Goal: Information Seeking & Learning: Learn about a topic

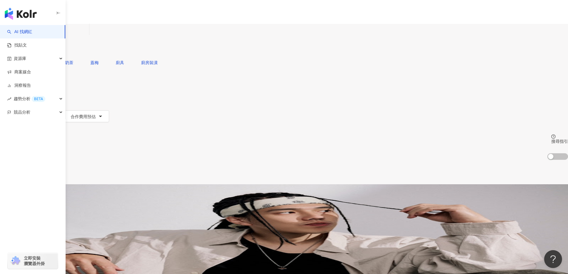
type input "********"
click at [21, 48] on span "搜尋" at bounding box center [17, 50] width 8 height 5
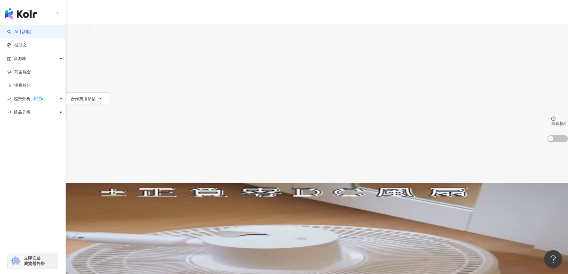
click at [72, 228] on span "Liv ❢ Stay at [GEOGRAPHIC_DATA]" at bounding box center [36, 230] width 72 height 5
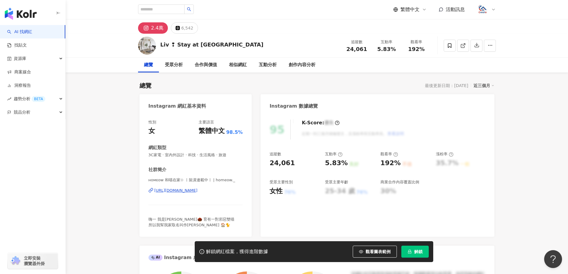
click at [423, 253] on button "解鎖" at bounding box center [415, 252] width 27 height 12
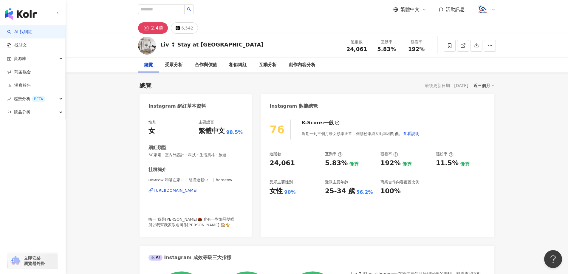
click at [115, 59] on div "總覽 受眾分析 合作與價值 相似網紅 互動分析 創作內容分析" at bounding box center [317, 65] width 503 height 15
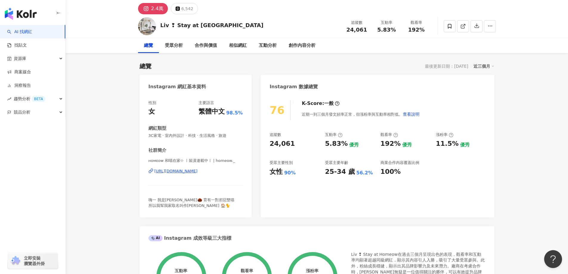
scroll to position [30, 0]
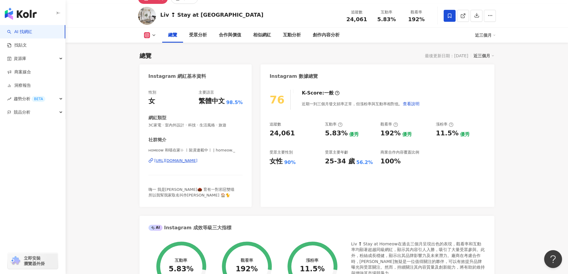
click at [449, 19] on span at bounding box center [450, 16] width 12 height 12
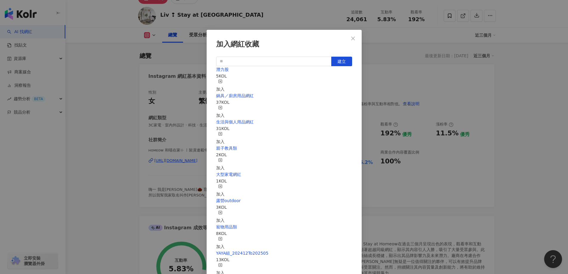
click at [225, 132] on div "加入" at bounding box center [220, 138] width 8 height 13
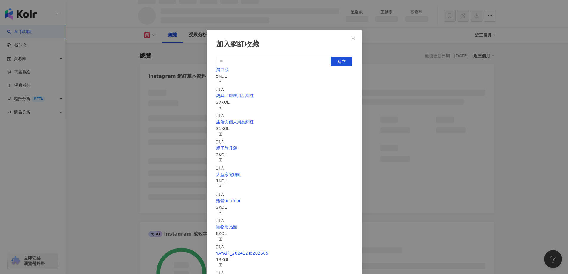
scroll to position [36, 0]
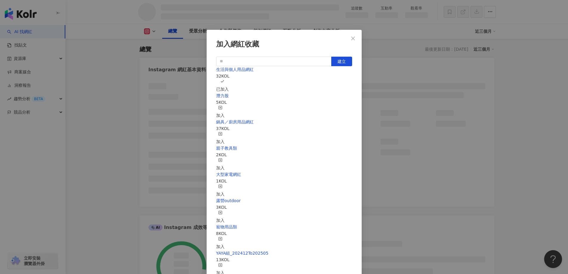
click at [354, 40] on icon "close" at bounding box center [353, 38] width 5 height 5
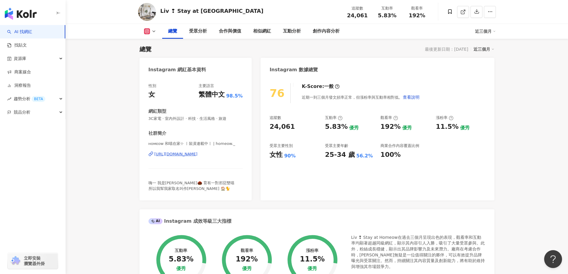
scroll to position [30, 0]
